Goal: Transaction & Acquisition: Purchase product/service

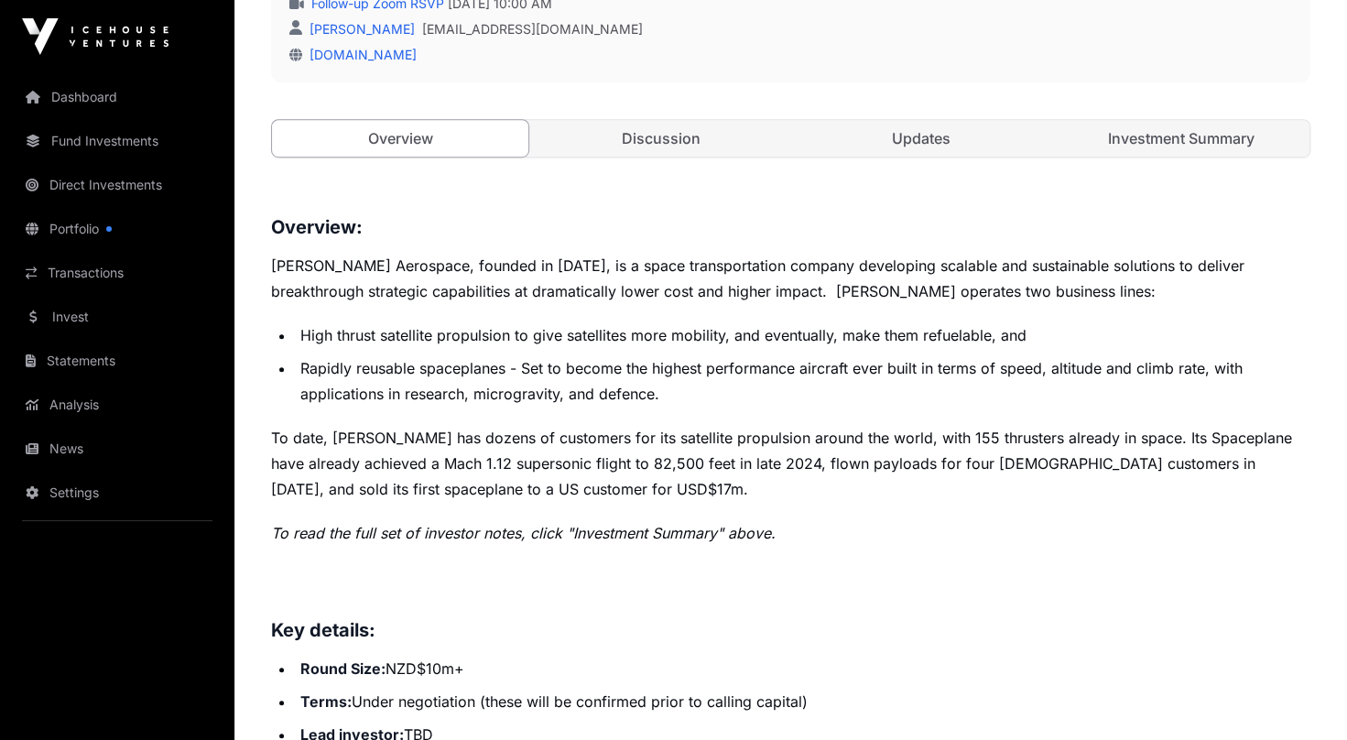
scroll to position [583, 0]
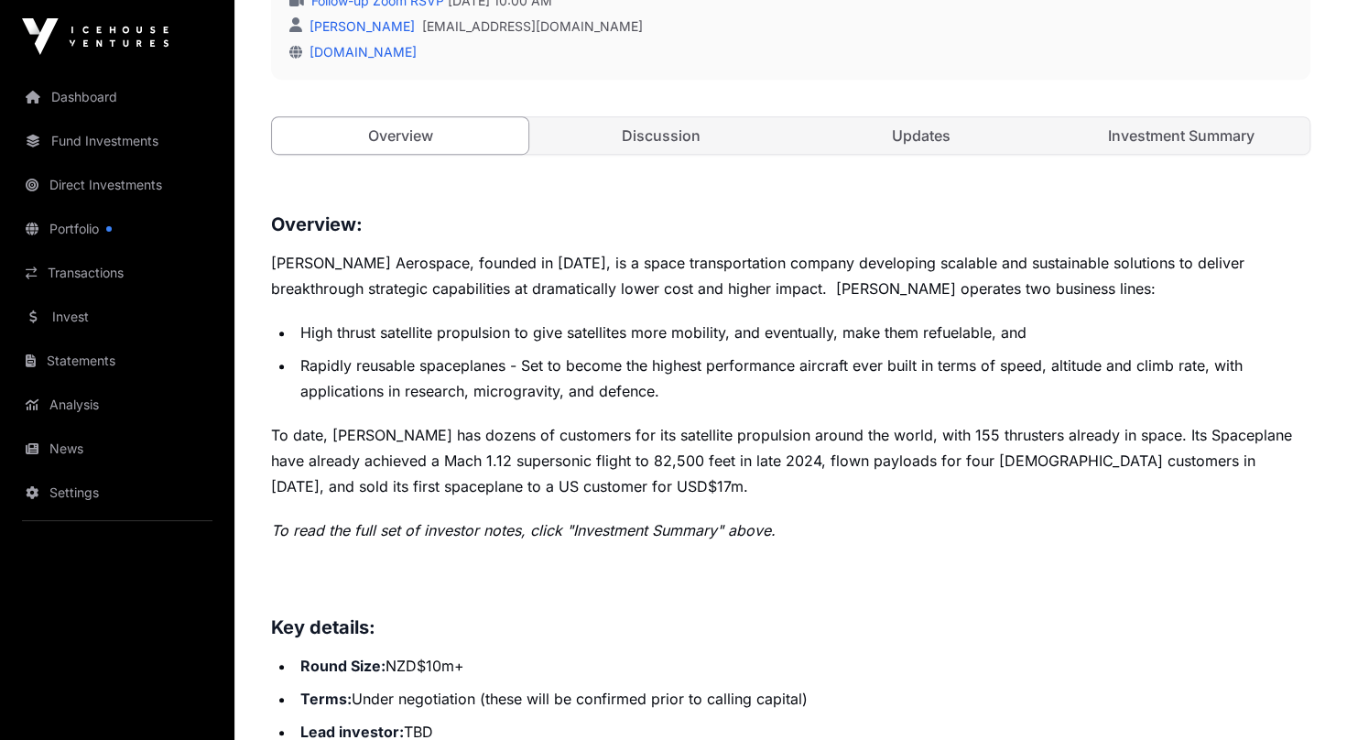
click at [947, 535] on p "To read the full set of investor notes, click "Investment Summary" above." at bounding box center [791, 531] width 1040 height 26
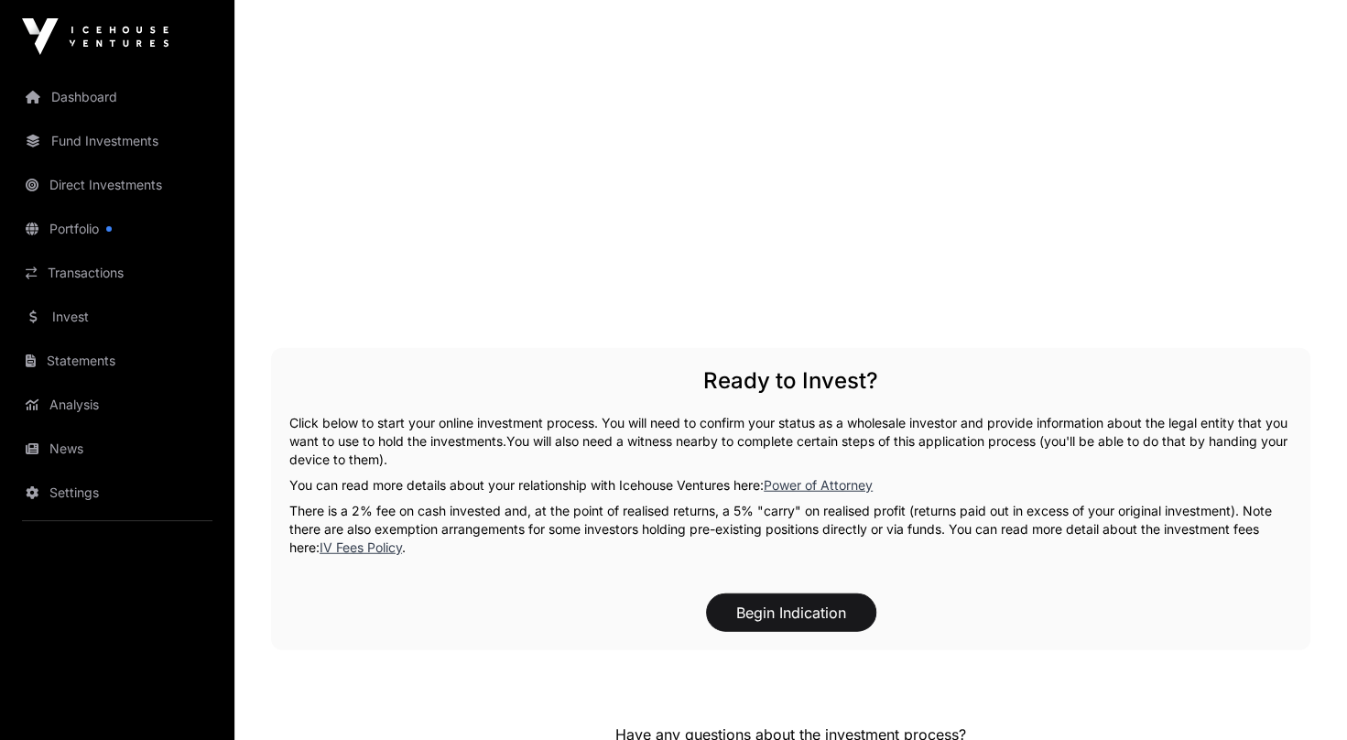
scroll to position [2497, 0]
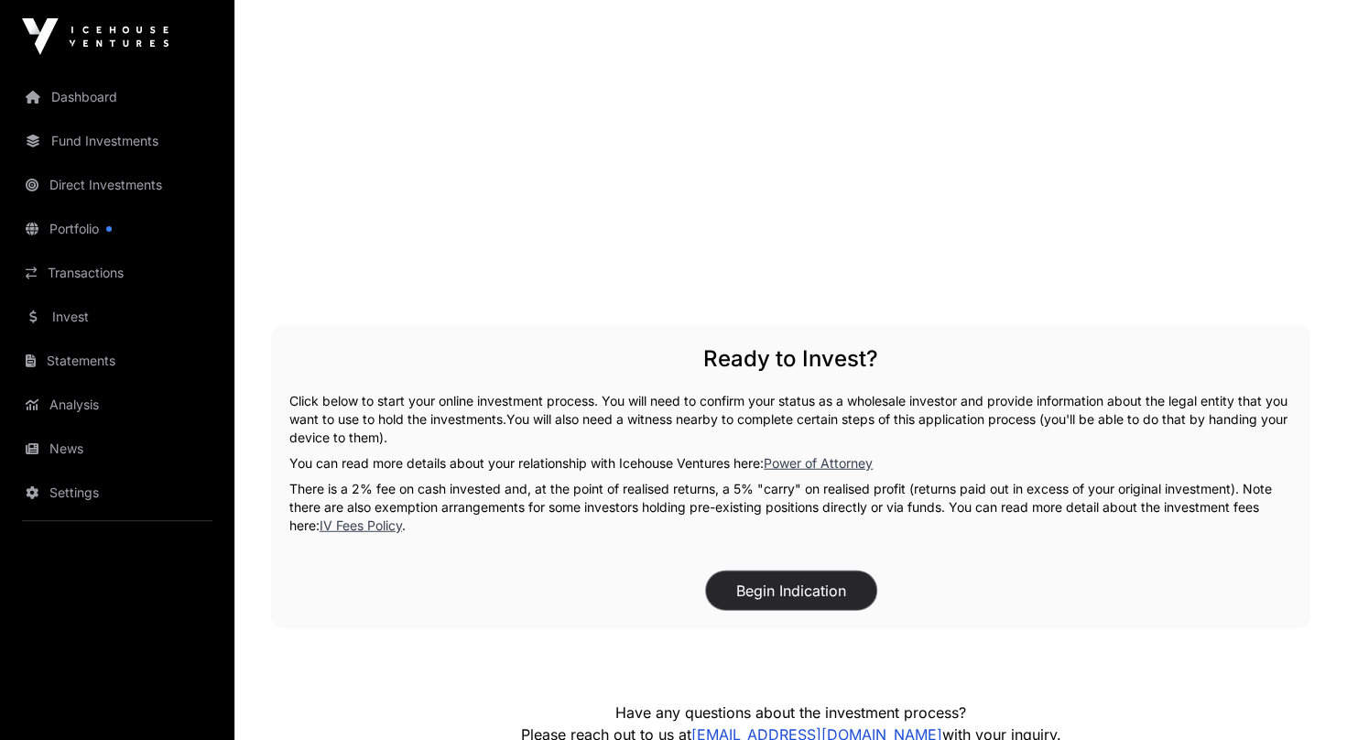
click at [755, 588] on button "Begin Indication" at bounding box center [791, 591] width 170 height 38
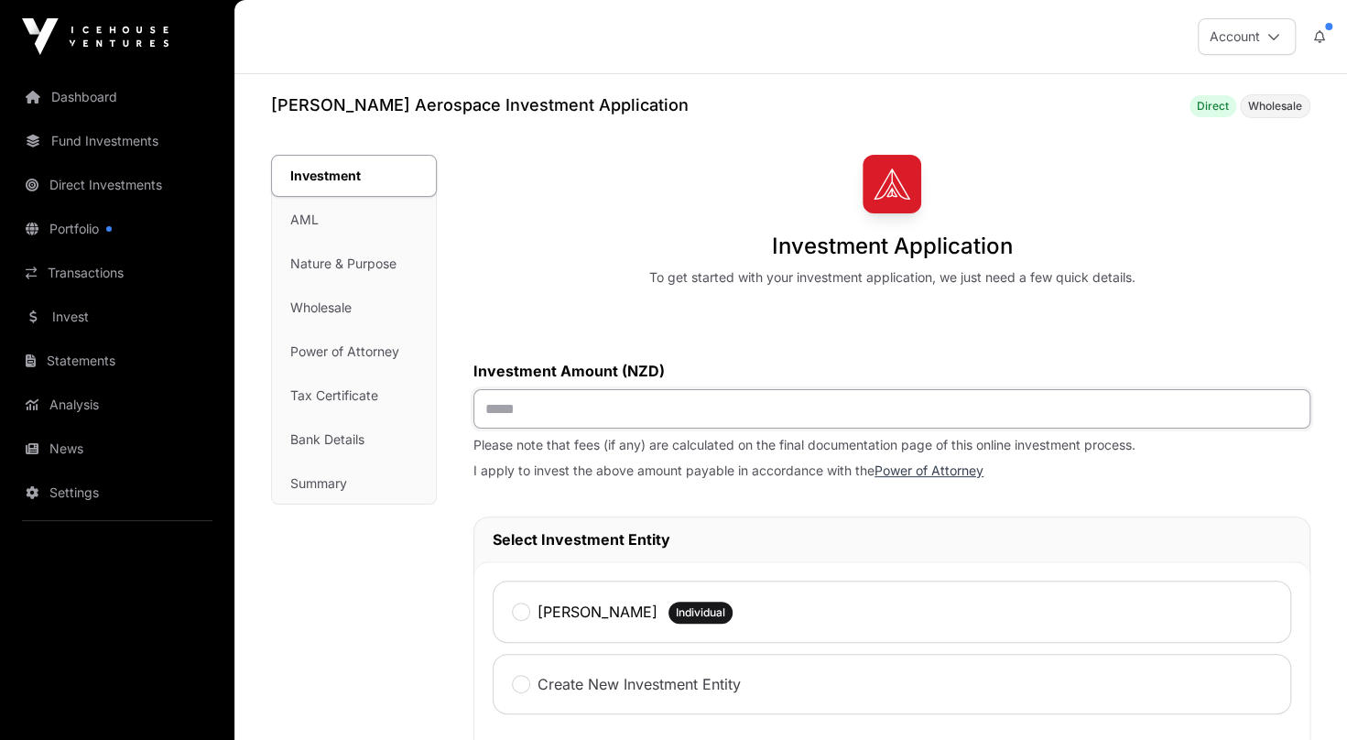
click at [564, 409] on input "text" at bounding box center [892, 408] width 837 height 39
type input "*******"
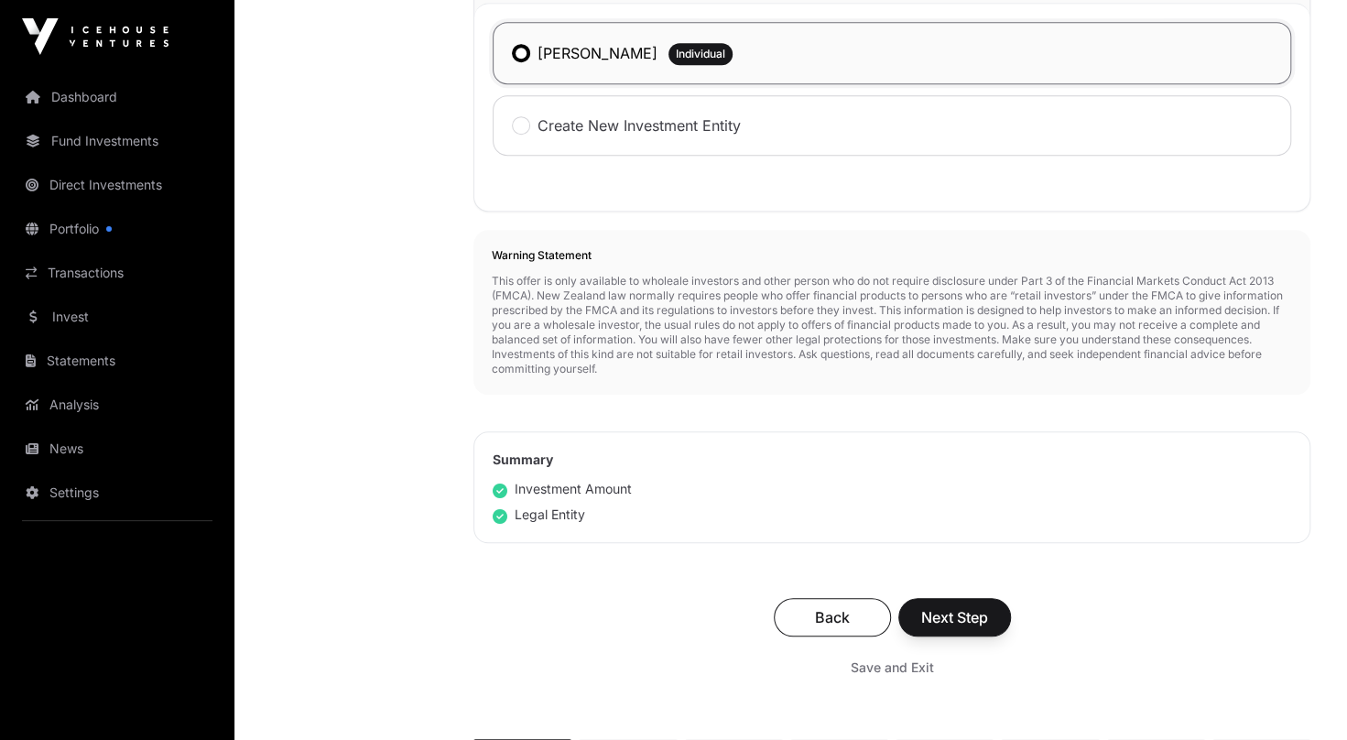
scroll to position [687, 0]
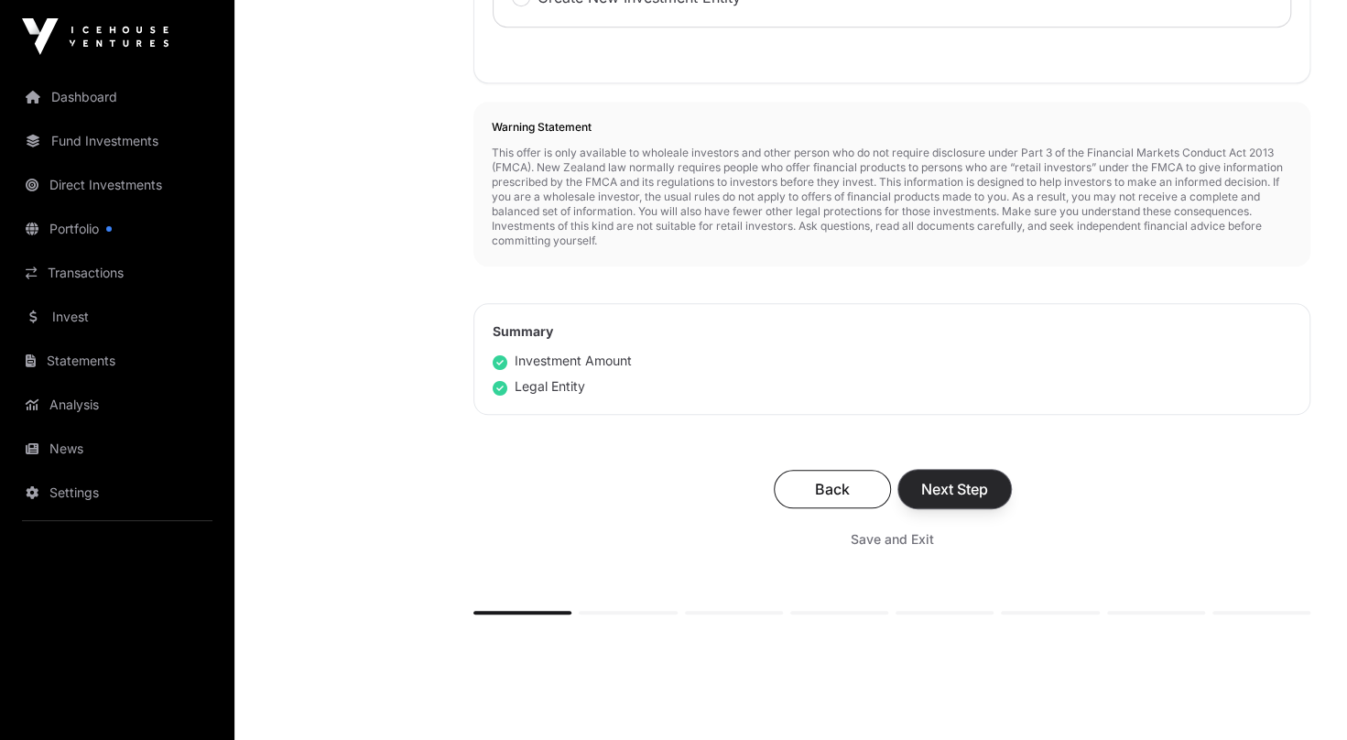
click at [964, 496] on span "Next Step" at bounding box center [954, 489] width 67 height 22
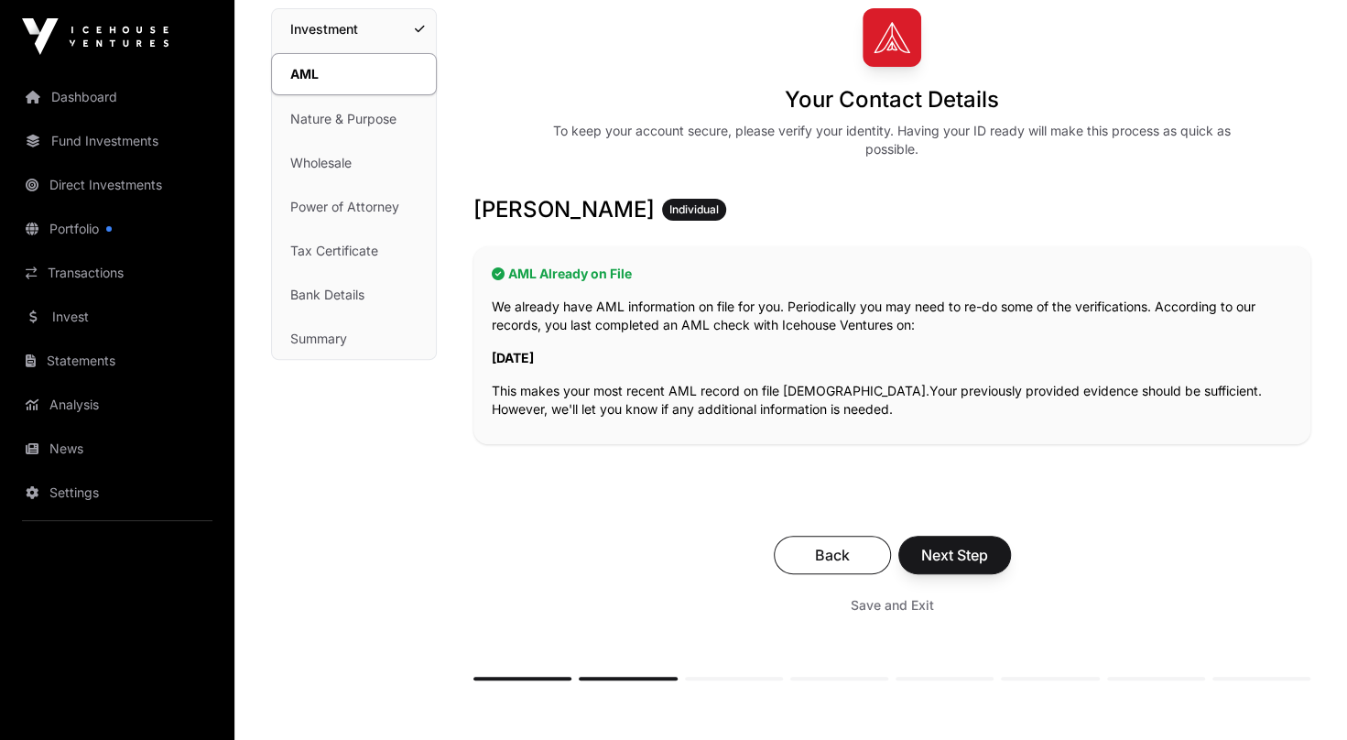
scroll to position [174, 0]
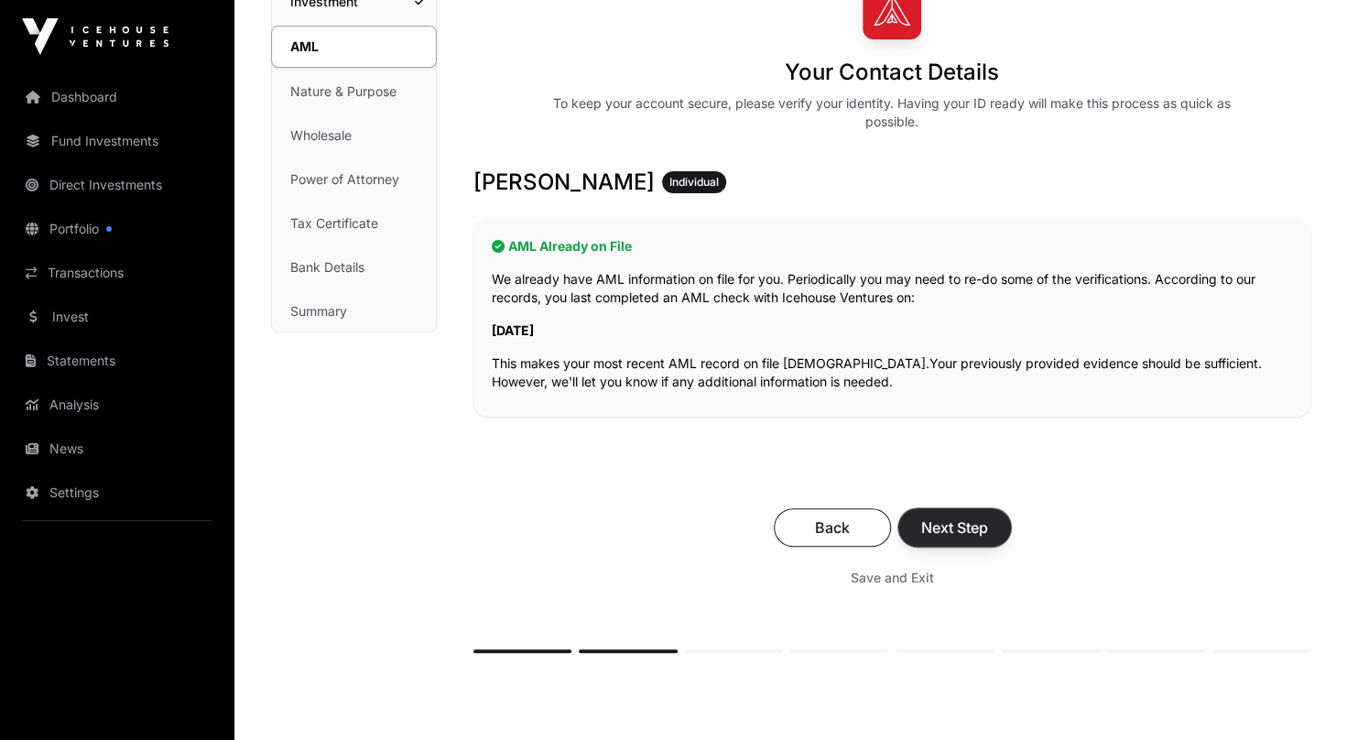
click at [971, 535] on span "Next Step" at bounding box center [954, 528] width 67 height 22
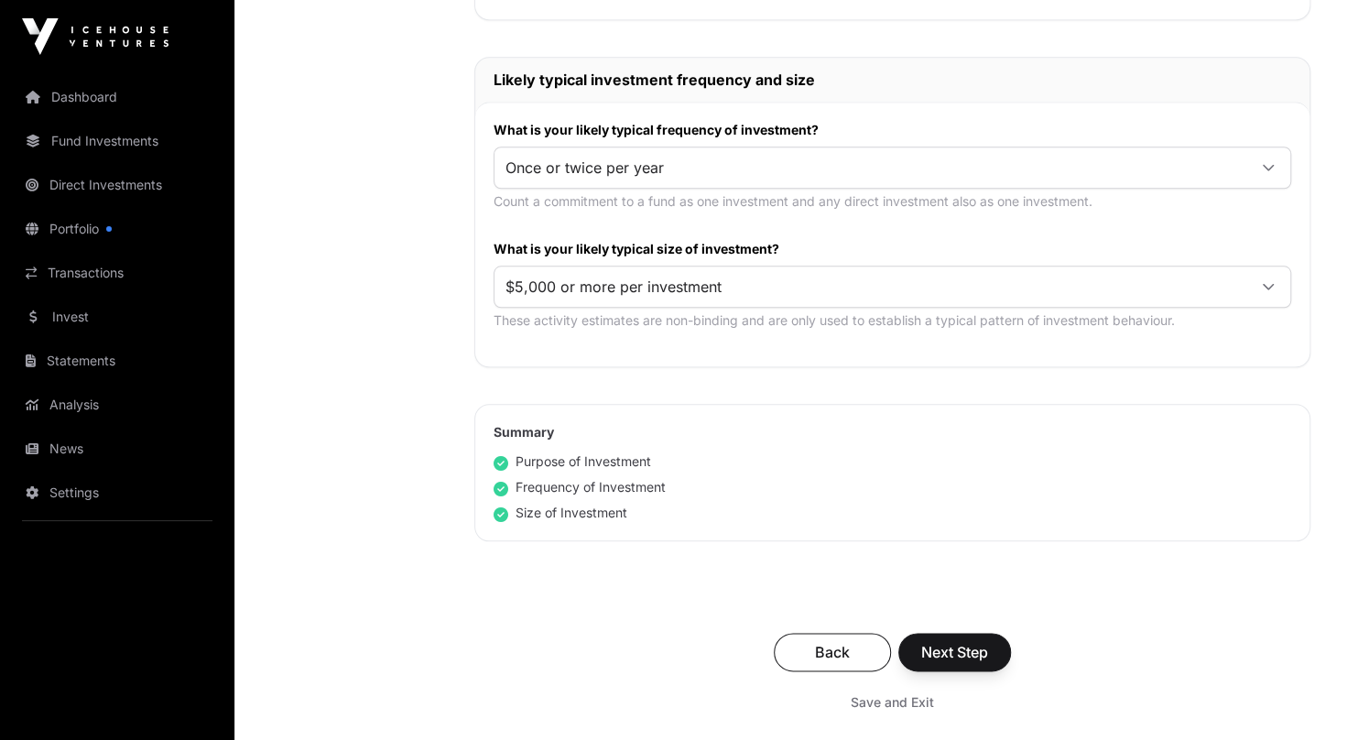
scroll to position [894, 0]
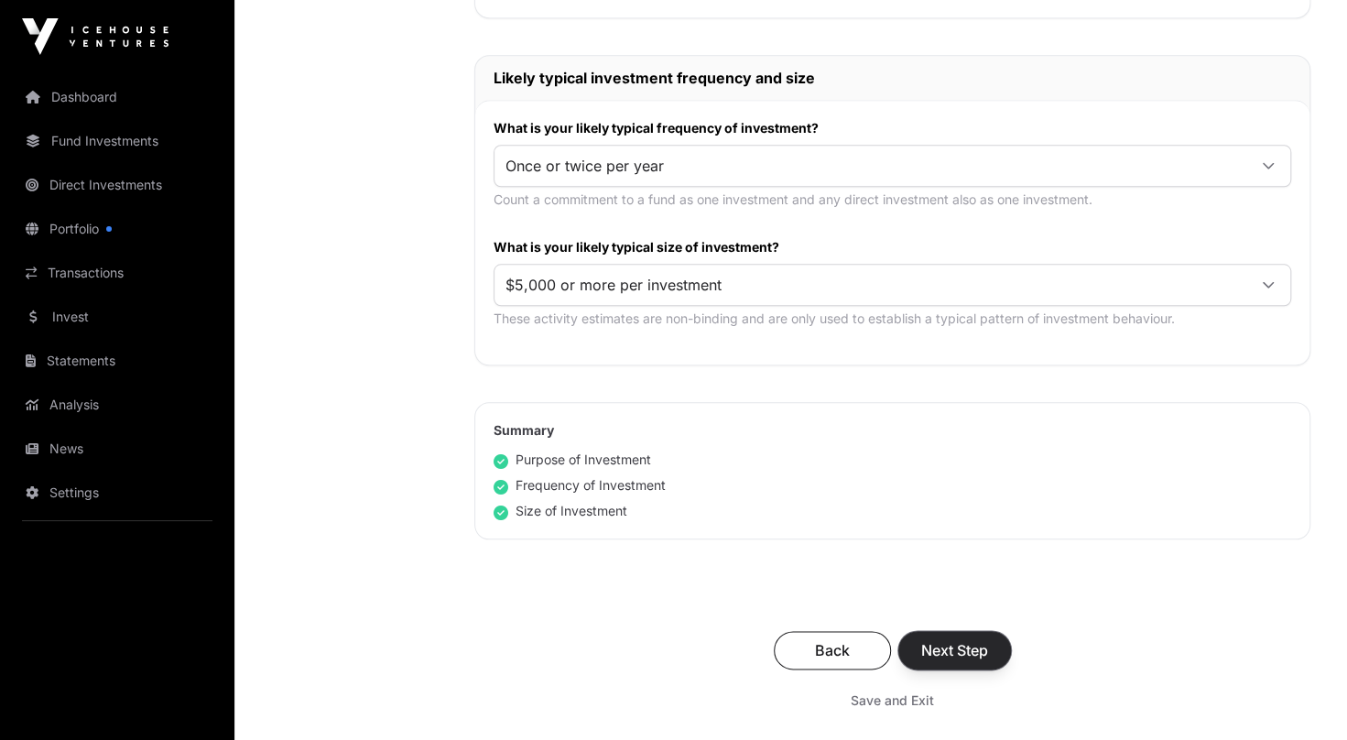
click at [969, 648] on span "Next Step" at bounding box center [954, 650] width 67 height 22
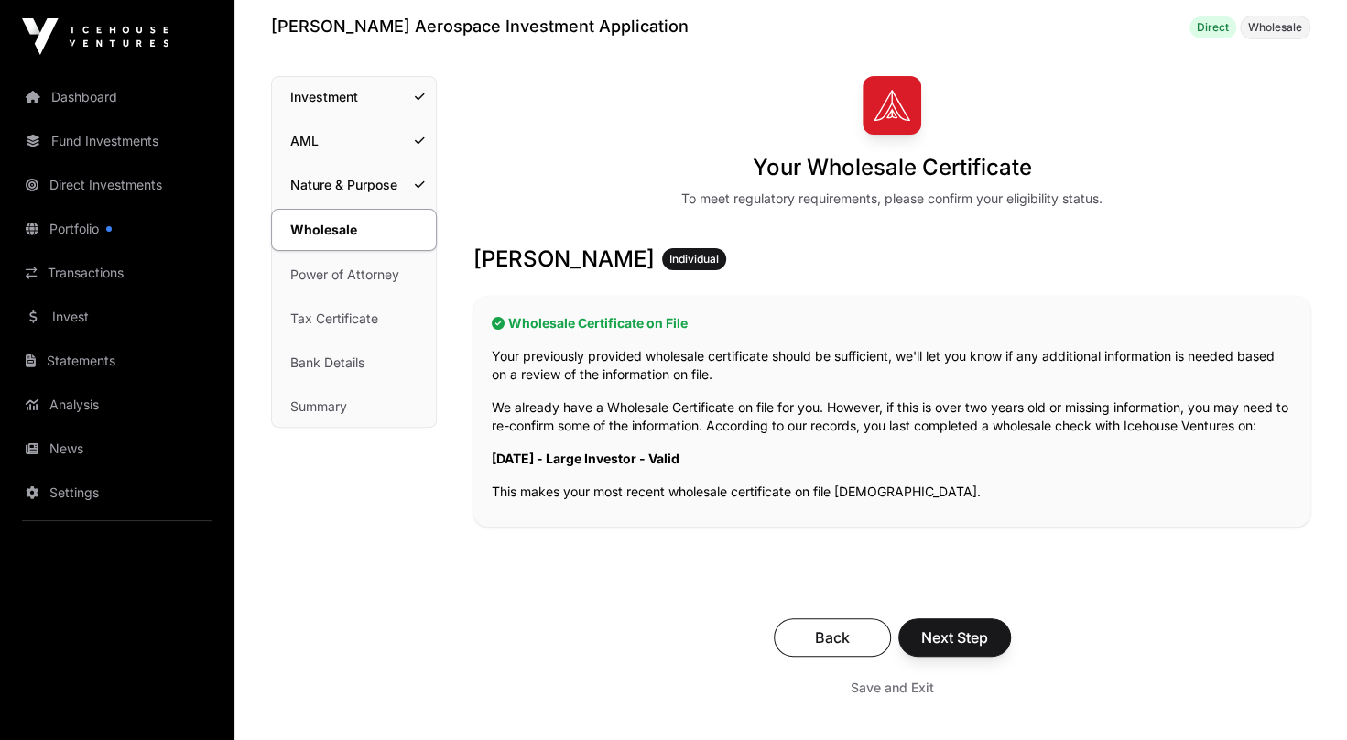
scroll to position [84, 0]
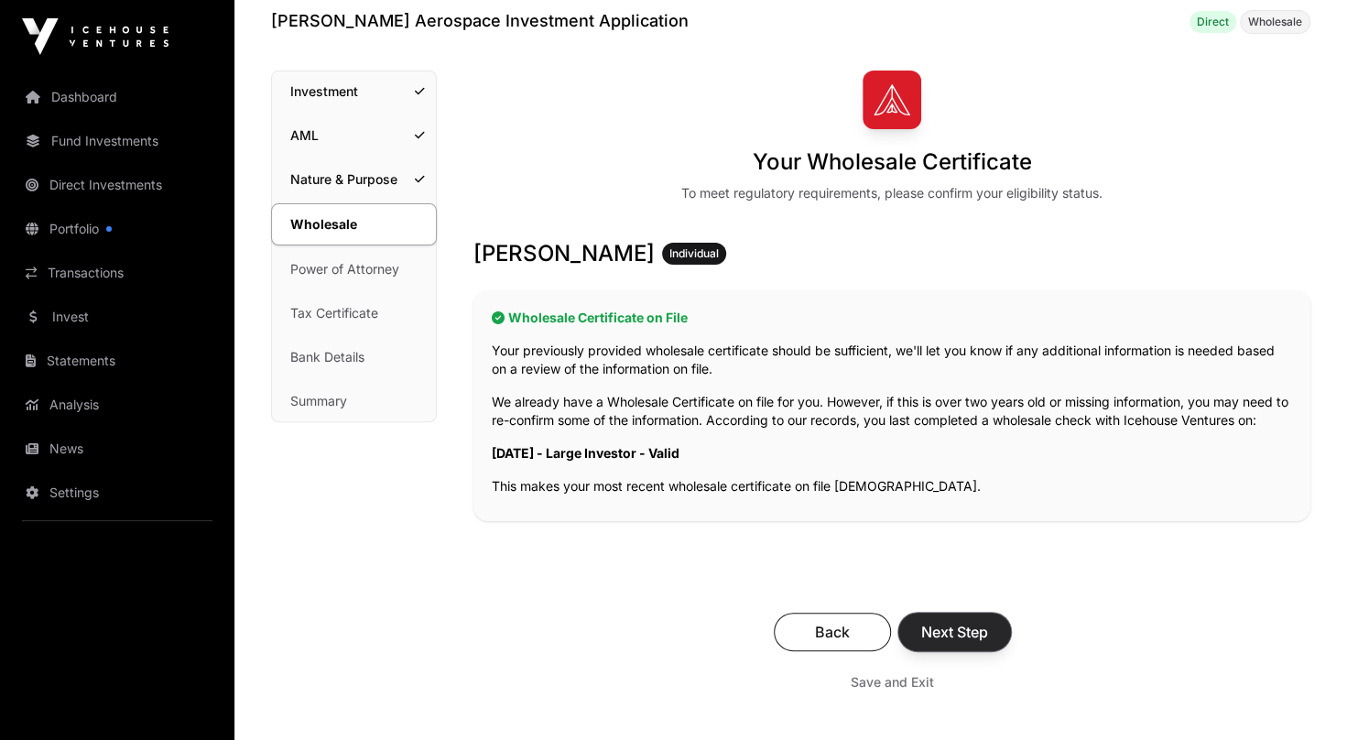
click at [986, 635] on span "Next Step" at bounding box center [954, 632] width 67 height 22
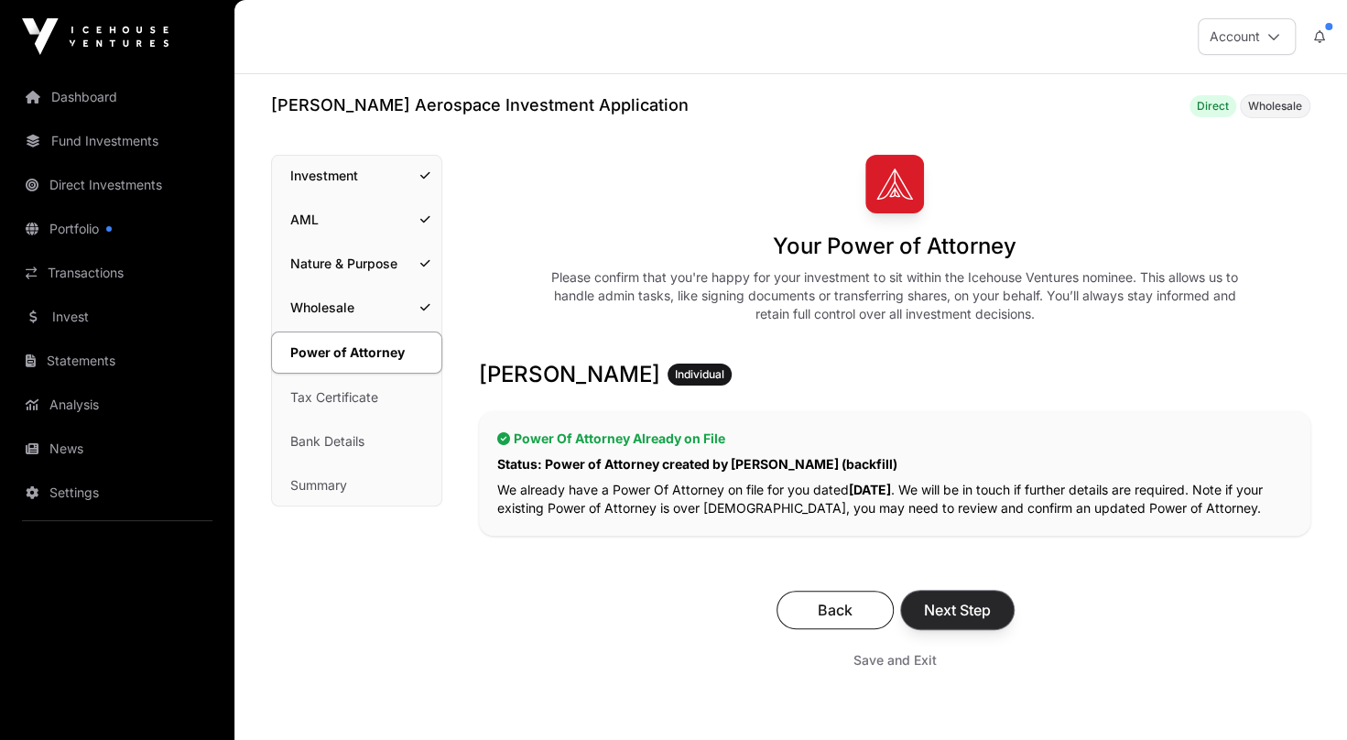
click at [950, 606] on span "Next Step" at bounding box center [957, 610] width 67 height 22
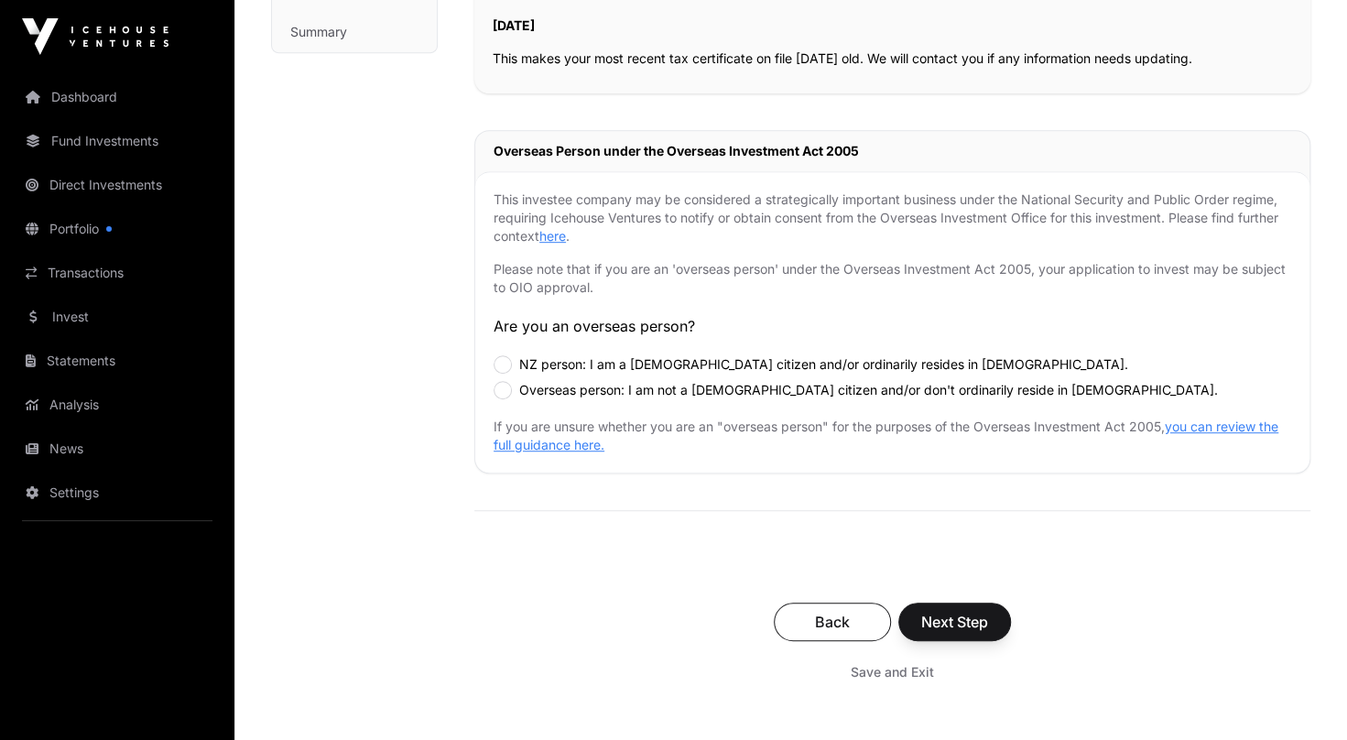
scroll to position [461, 0]
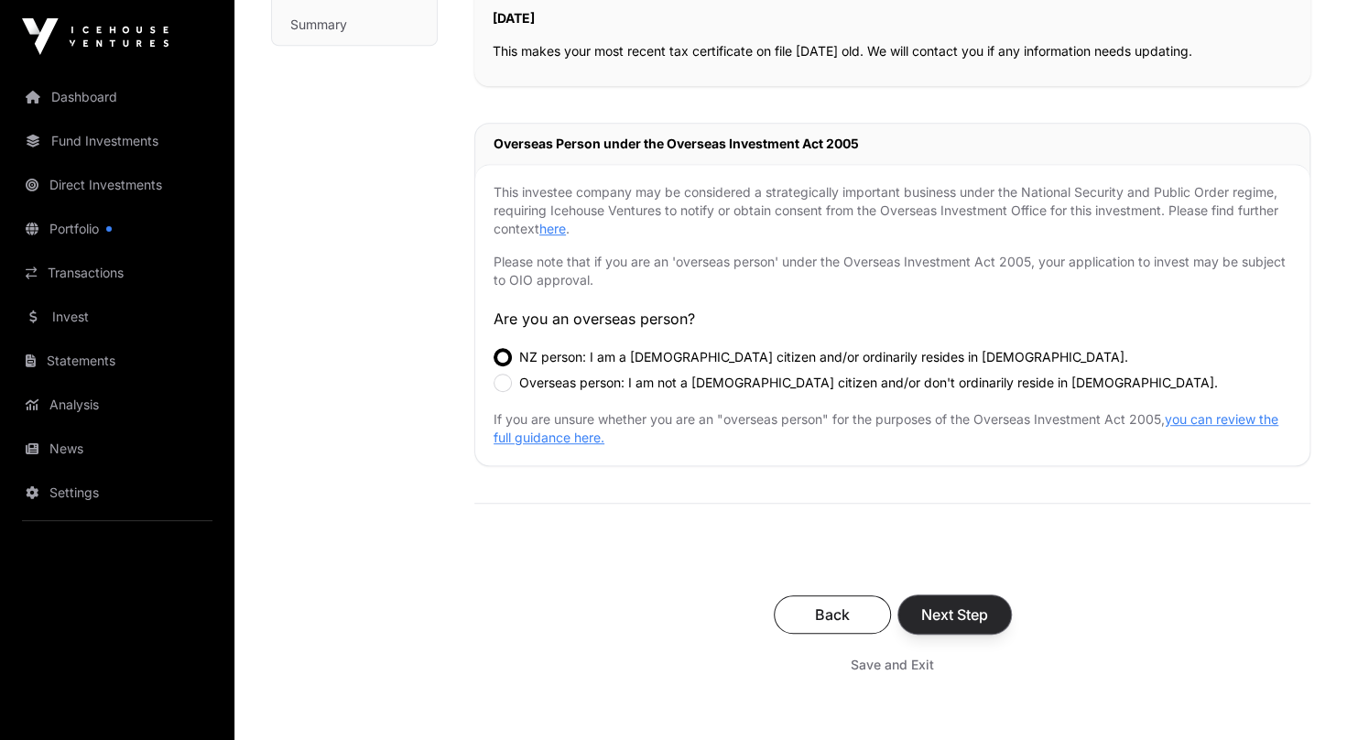
click at [940, 598] on button "Next Step" at bounding box center [955, 614] width 113 height 38
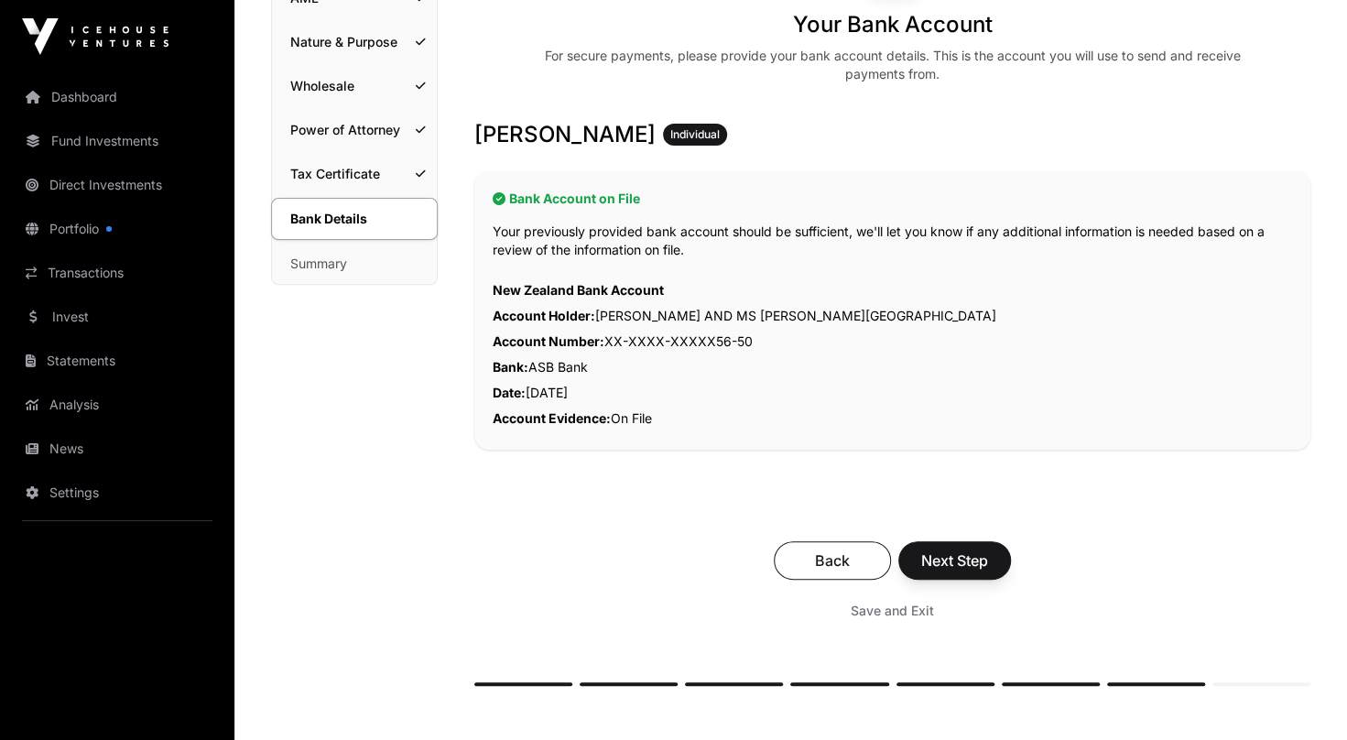
scroll to position [221, 0]
click at [935, 568] on span "Next Step" at bounding box center [954, 561] width 67 height 22
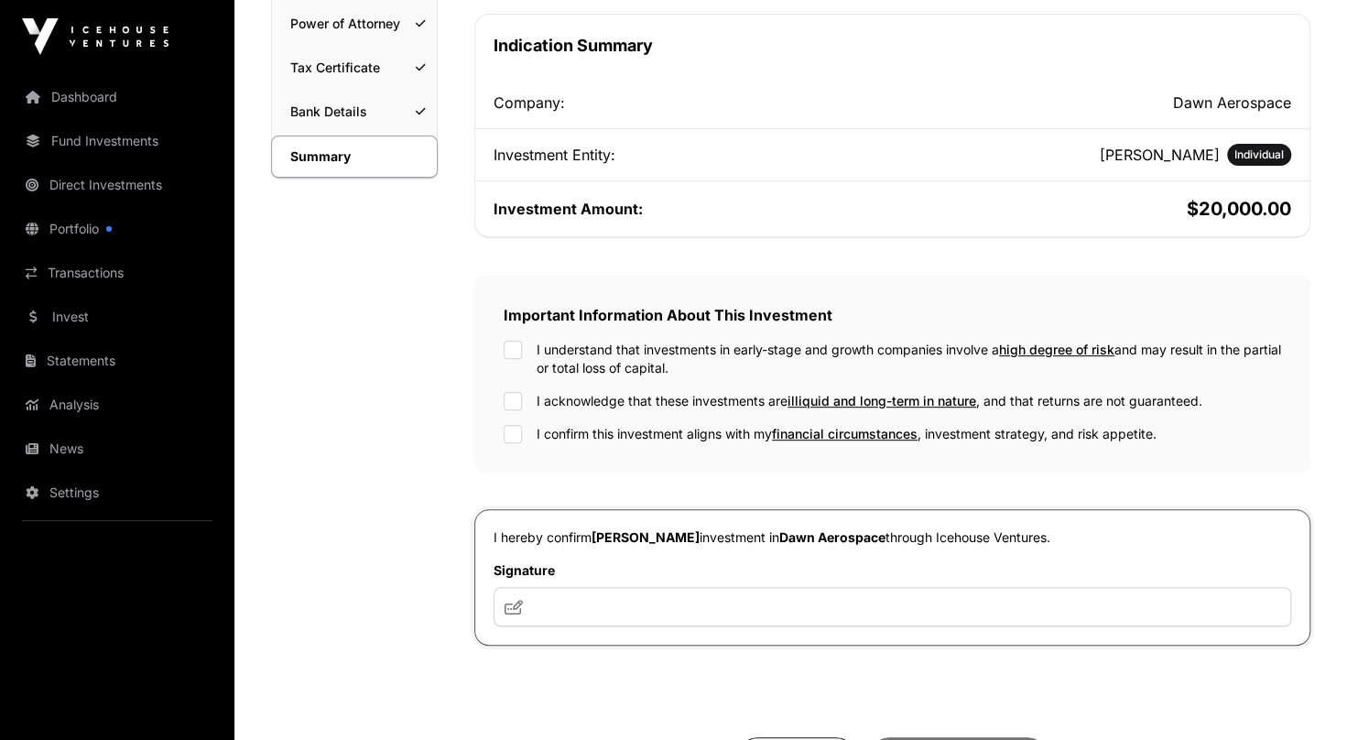
scroll to position [330, 0]
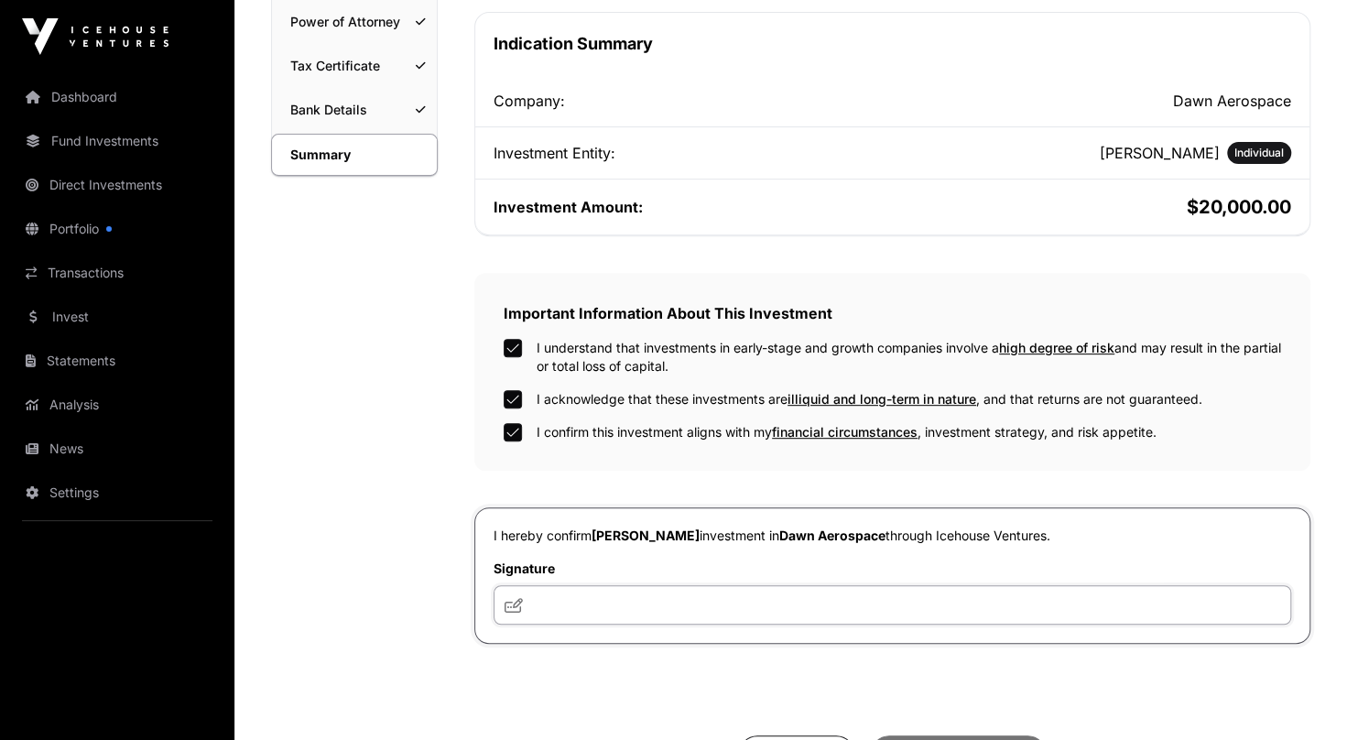
click at [567, 614] on input "text" at bounding box center [893, 604] width 798 height 39
type input "*********"
drag, startPoint x: 1346, startPoint y: 509, endPoint x: 1356, endPoint y: 602, distance: 93.0
click at [1346, 602] on html "Dashboard Fund Investments Direct Investments Portfolio Transactions Invest Sta…" at bounding box center [673, 365] width 1347 height 1390
drag, startPoint x: 1356, startPoint y: 602, endPoint x: 1174, endPoint y: 476, distance: 220.5
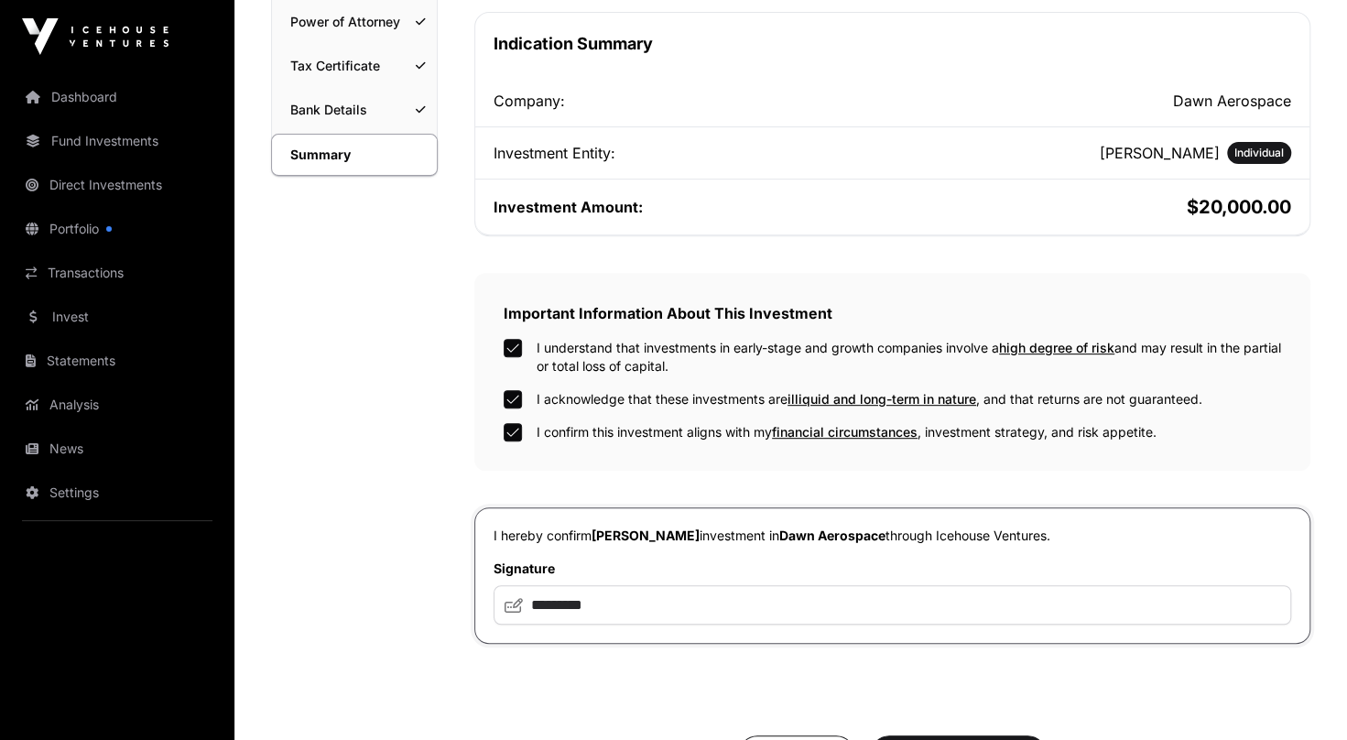
click at [1174, 476] on div "Indication Summary Company: [PERSON_NAME] Aerospace Investment Entity: [PERSON_…" at bounding box center [892, 328] width 836 height 632
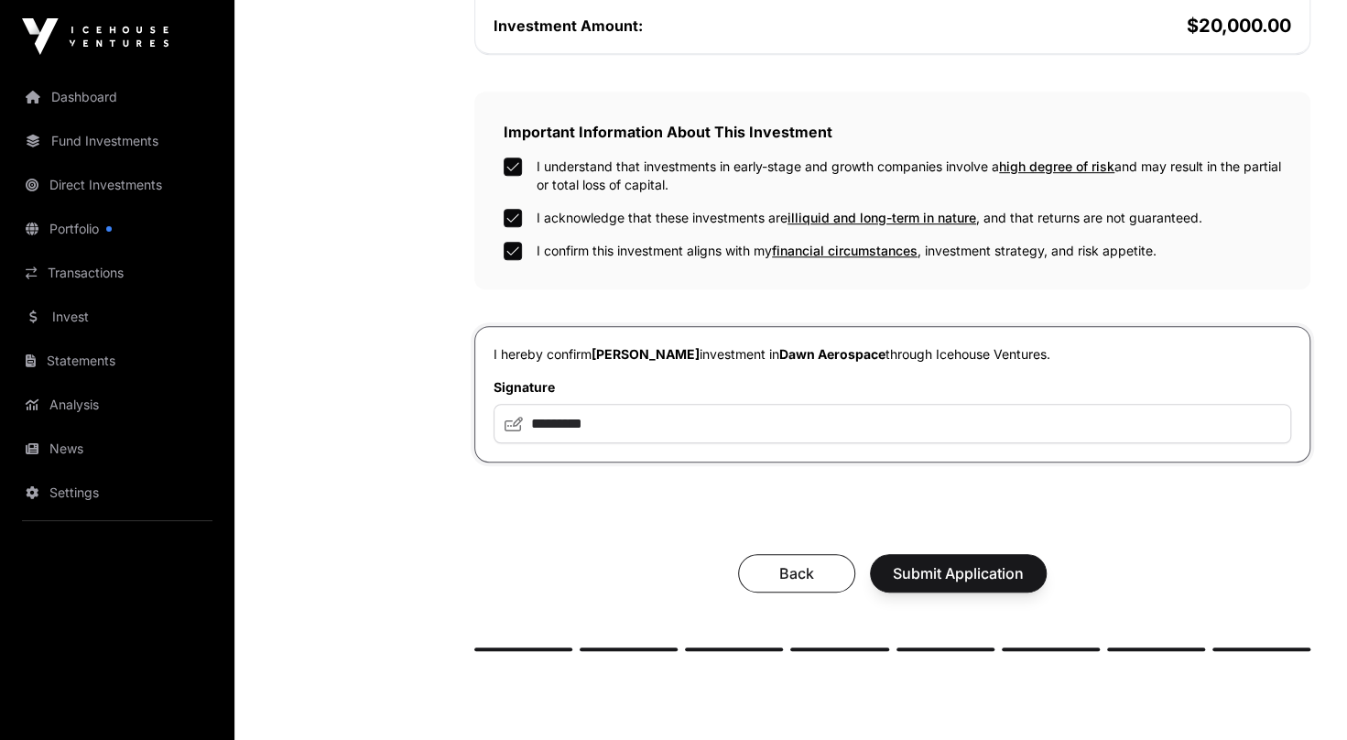
scroll to position [518, 0]
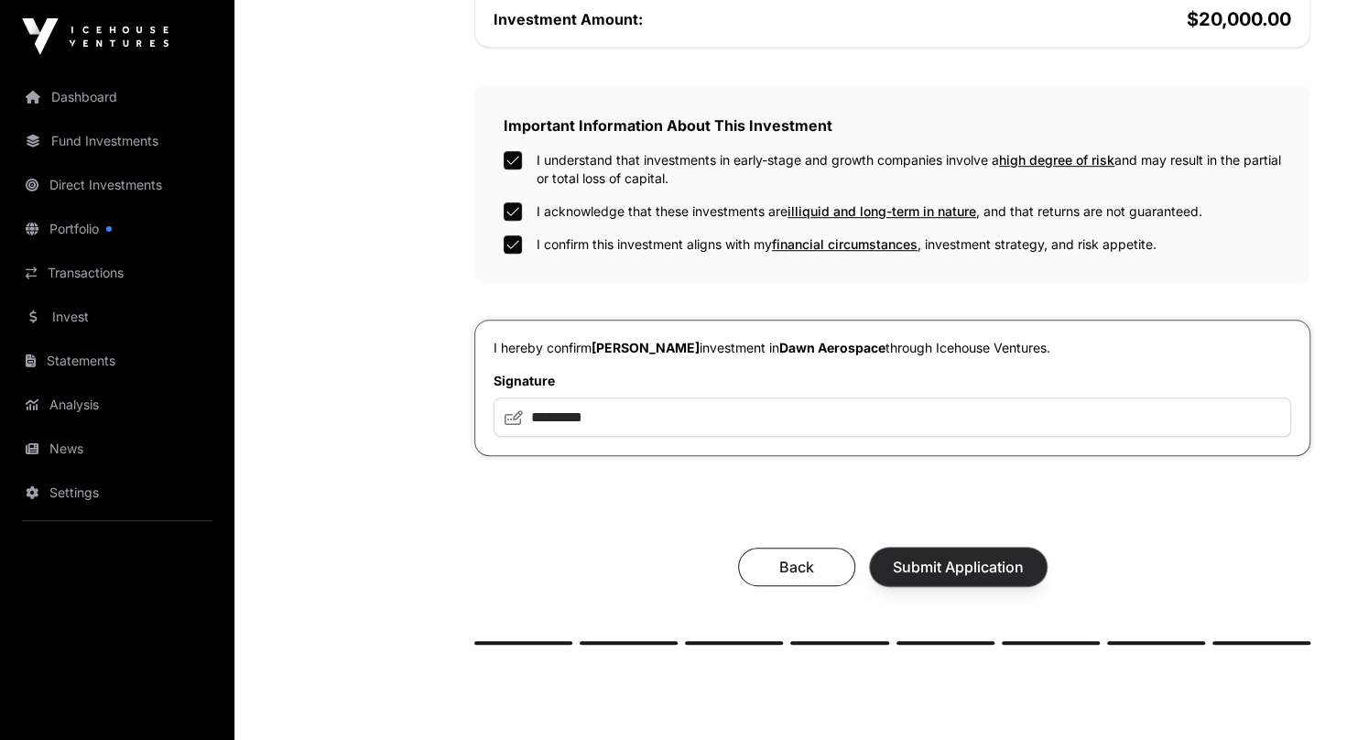
click at [1002, 561] on span "Submit Application" at bounding box center [958, 567] width 131 height 22
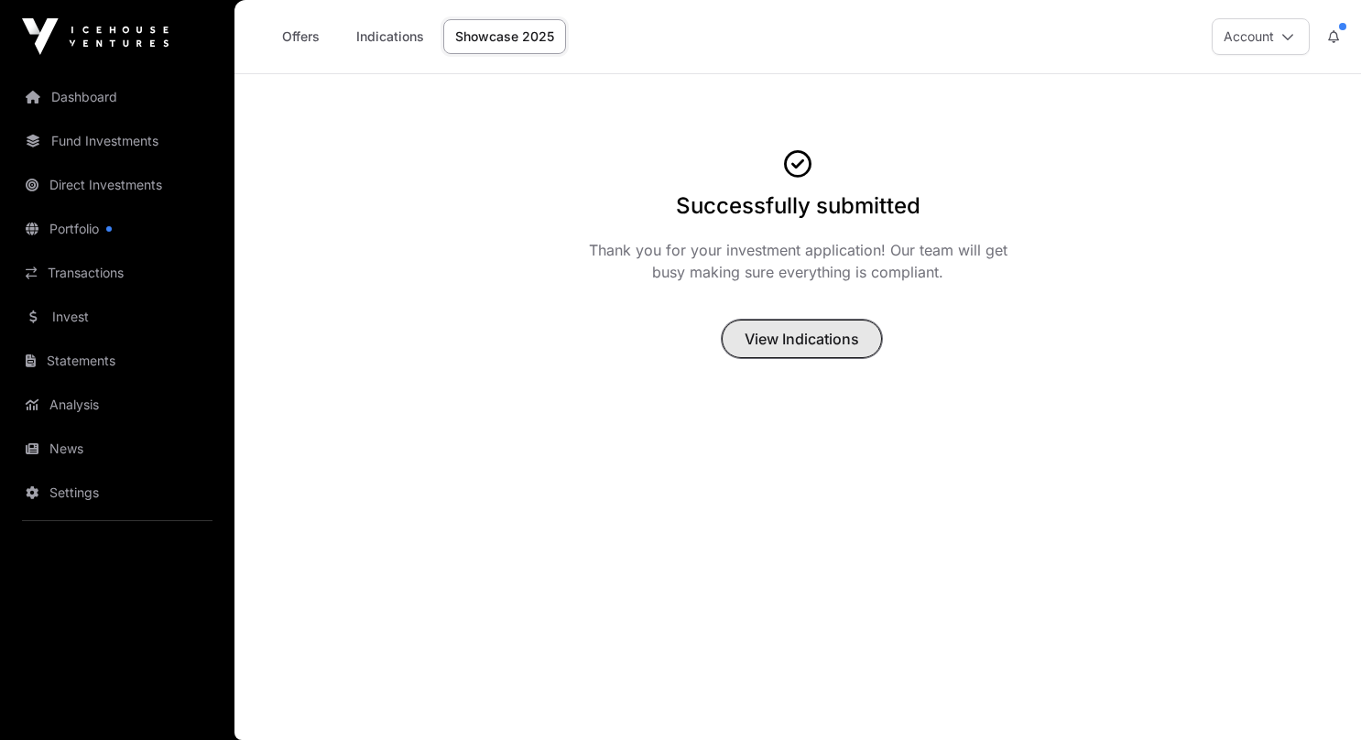
click at [809, 342] on span "View Indications" at bounding box center [802, 339] width 114 height 22
click at [812, 337] on span "View Indications" at bounding box center [802, 339] width 114 height 22
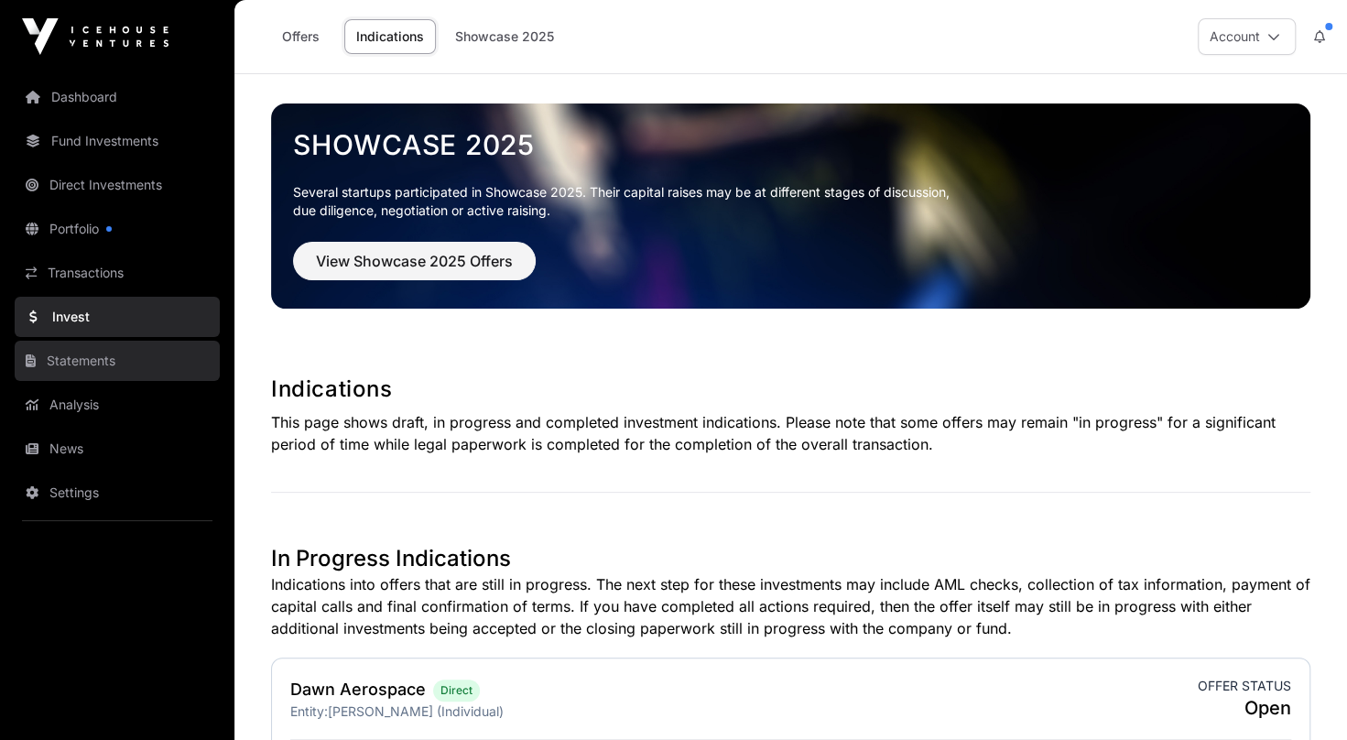
click at [98, 366] on link "Statements" at bounding box center [117, 361] width 205 height 40
